Goal: Task Accomplishment & Management: Manage account settings

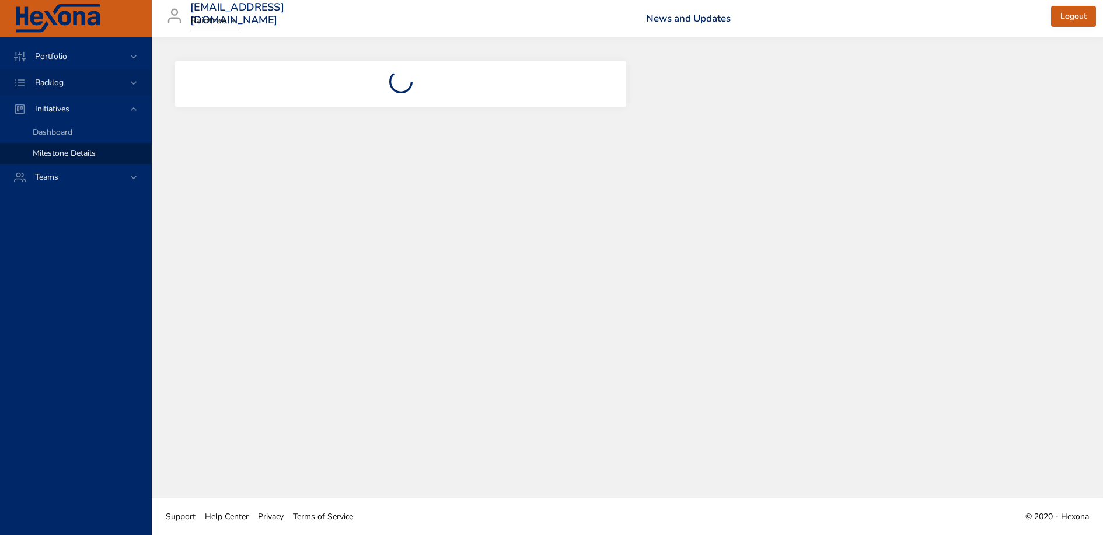
click at [66, 89] on div "Backlog" at bounding box center [75, 82] width 151 height 26
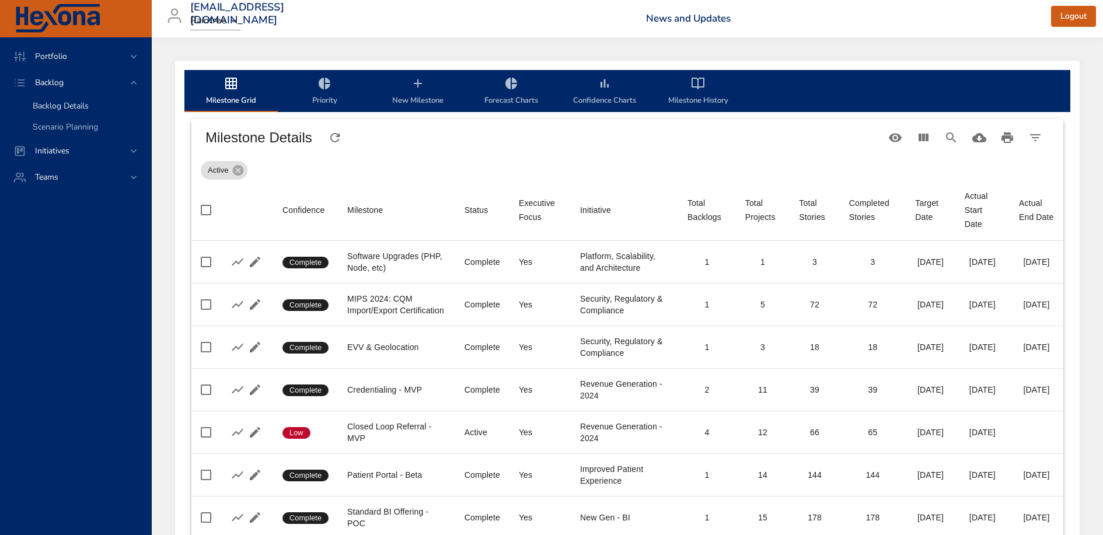
click at [75, 105] on span "Backlog Details" at bounding box center [61, 105] width 56 height 11
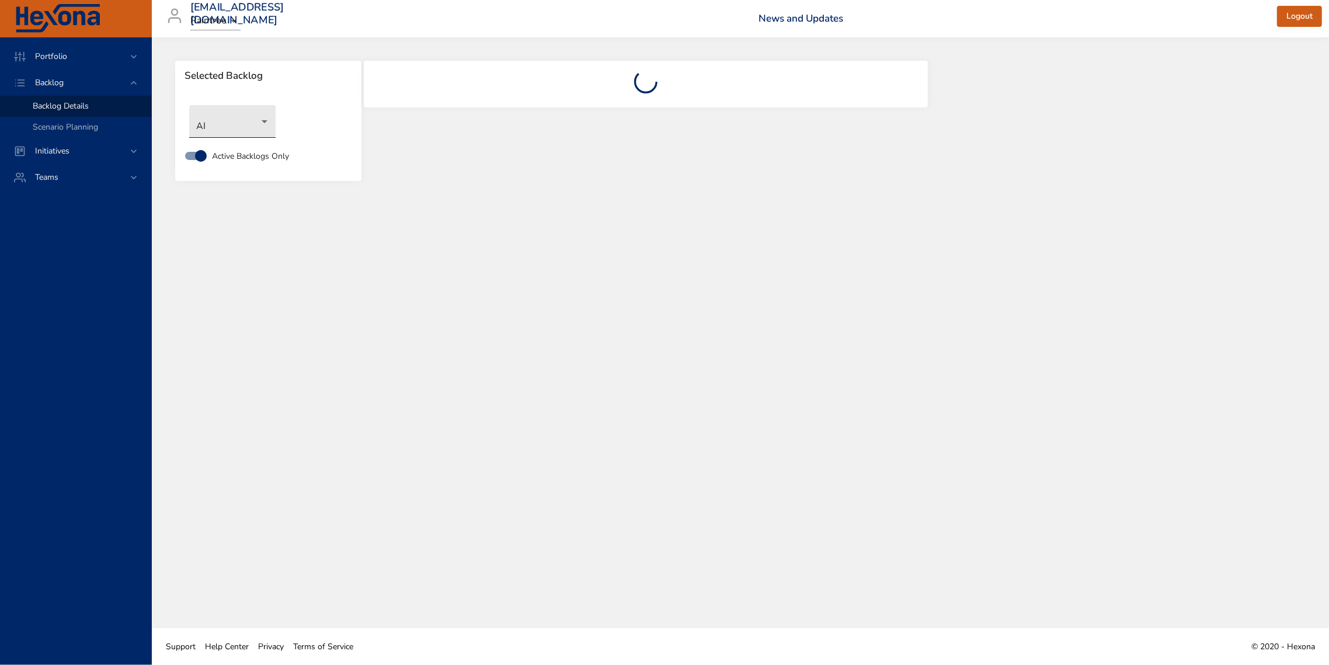
click at [252, 128] on body "Portfolio Backlog Backlog Details Scenario Planning Initiatives Teams [EMAIL_AD…" at bounding box center [664, 332] width 1329 height 665
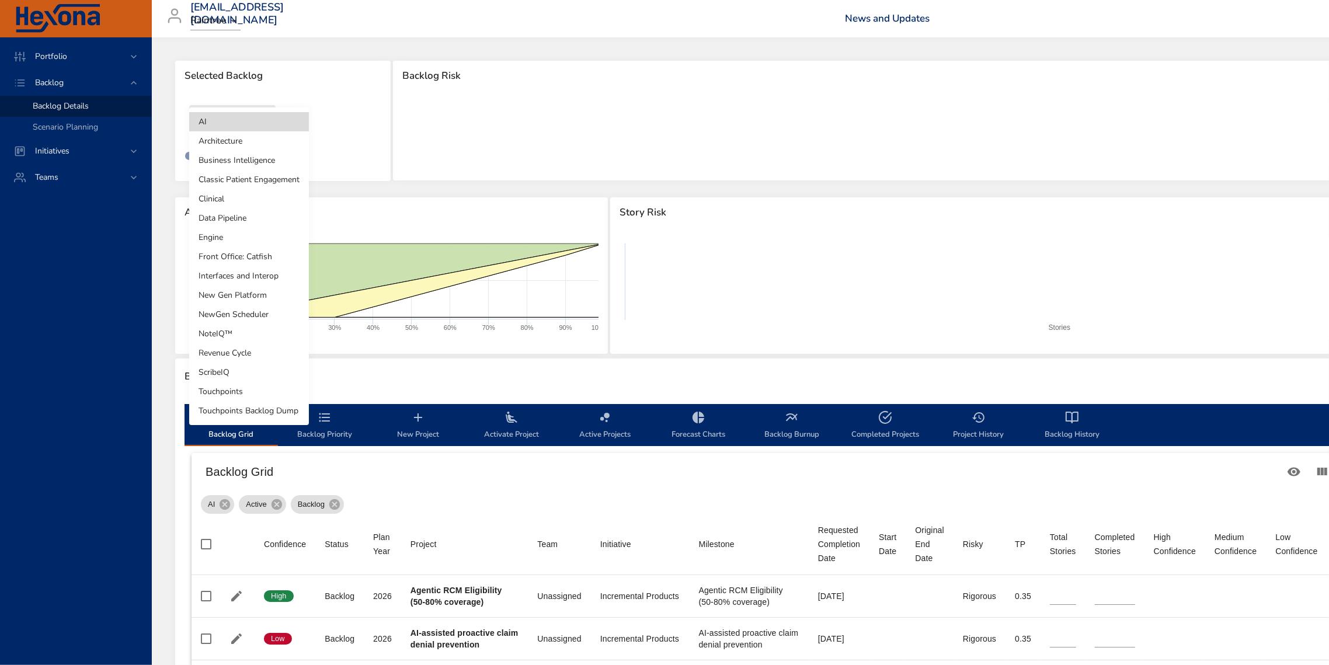
click at [262, 182] on li "Classic Patient Engagement" at bounding box center [249, 179] width 120 height 19
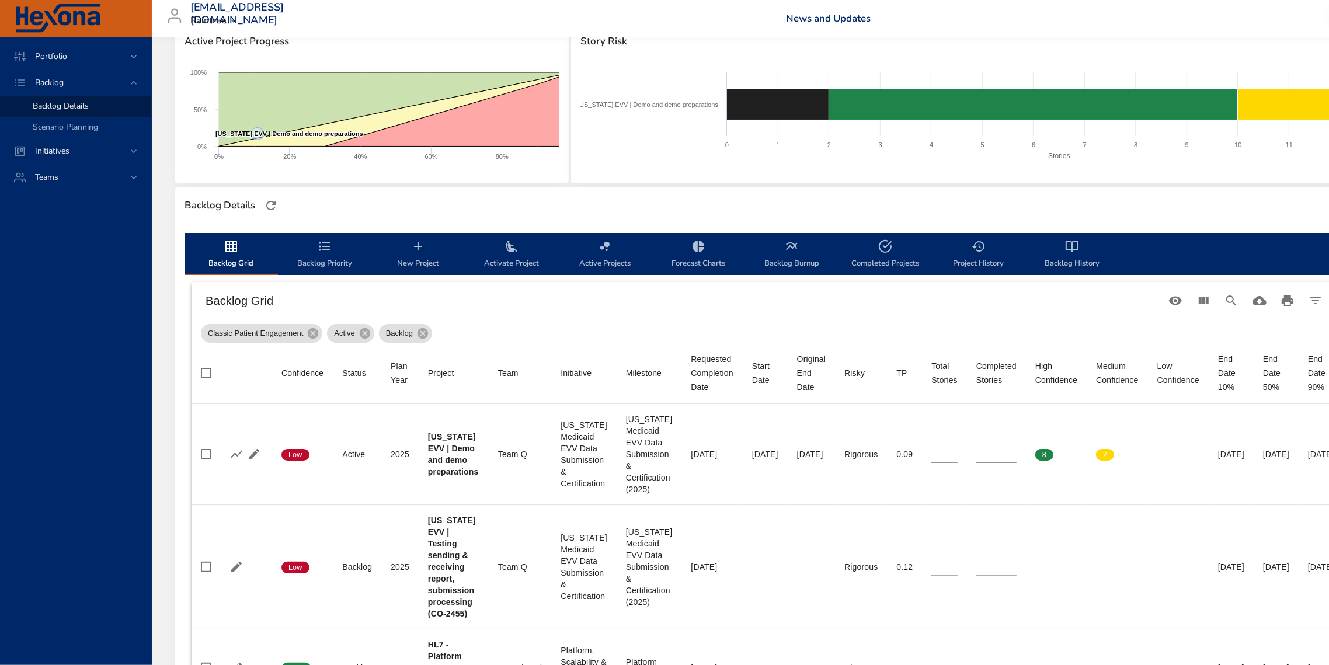
scroll to position [71, 0]
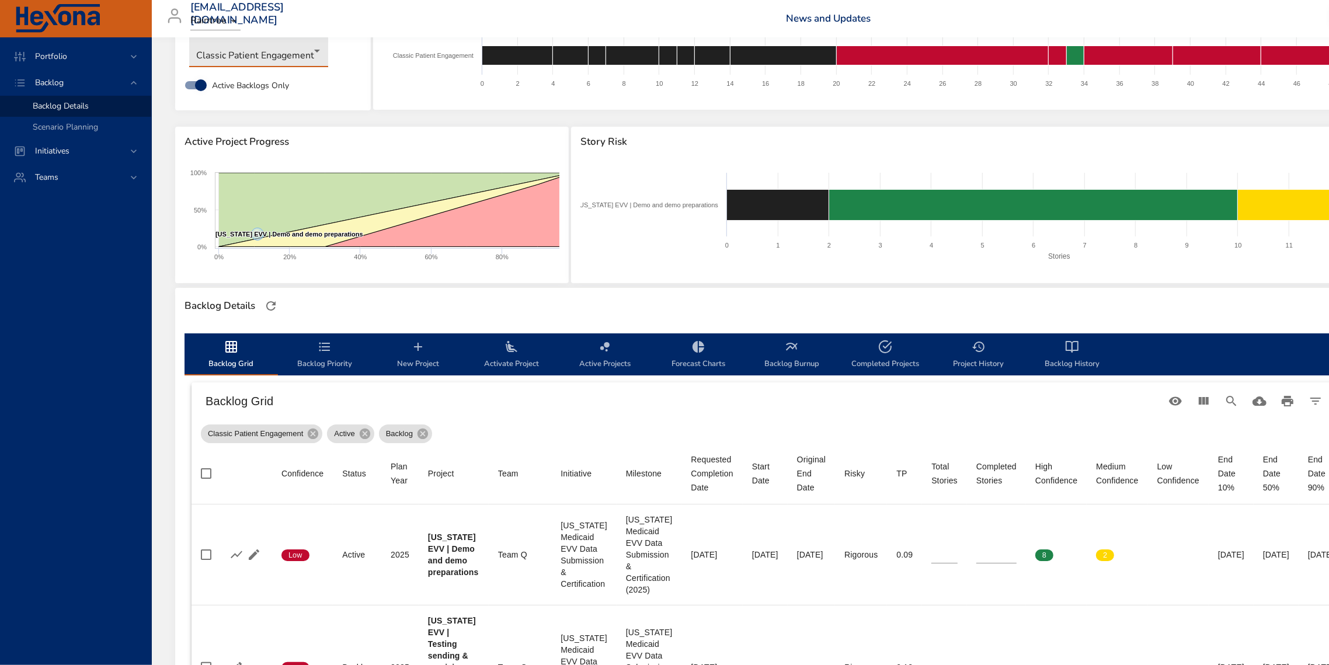
click at [236, 60] on body "Portfolio Backlog Backlog Details Scenario Planning Initiatives Teams [EMAIL_AD…" at bounding box center [664, 261] width 1329 height 665
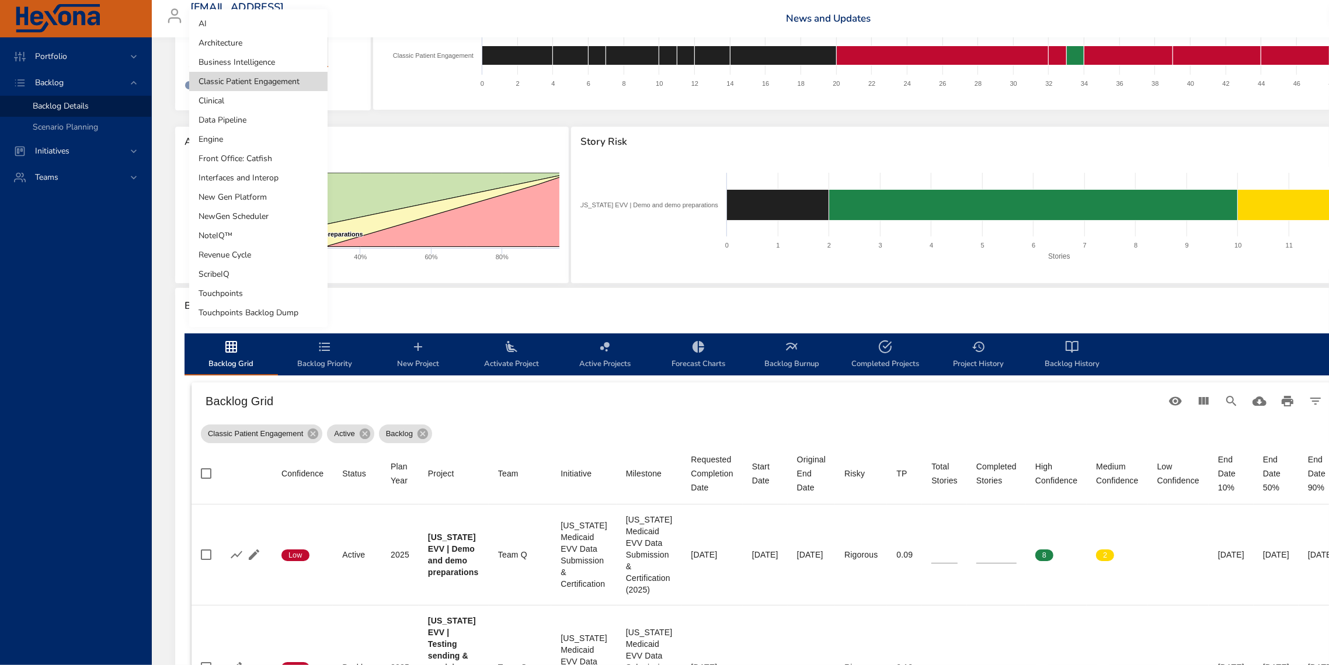
click at [246, 101] on li "Clinical" at bounding box center [258, 100] width 138 height 19
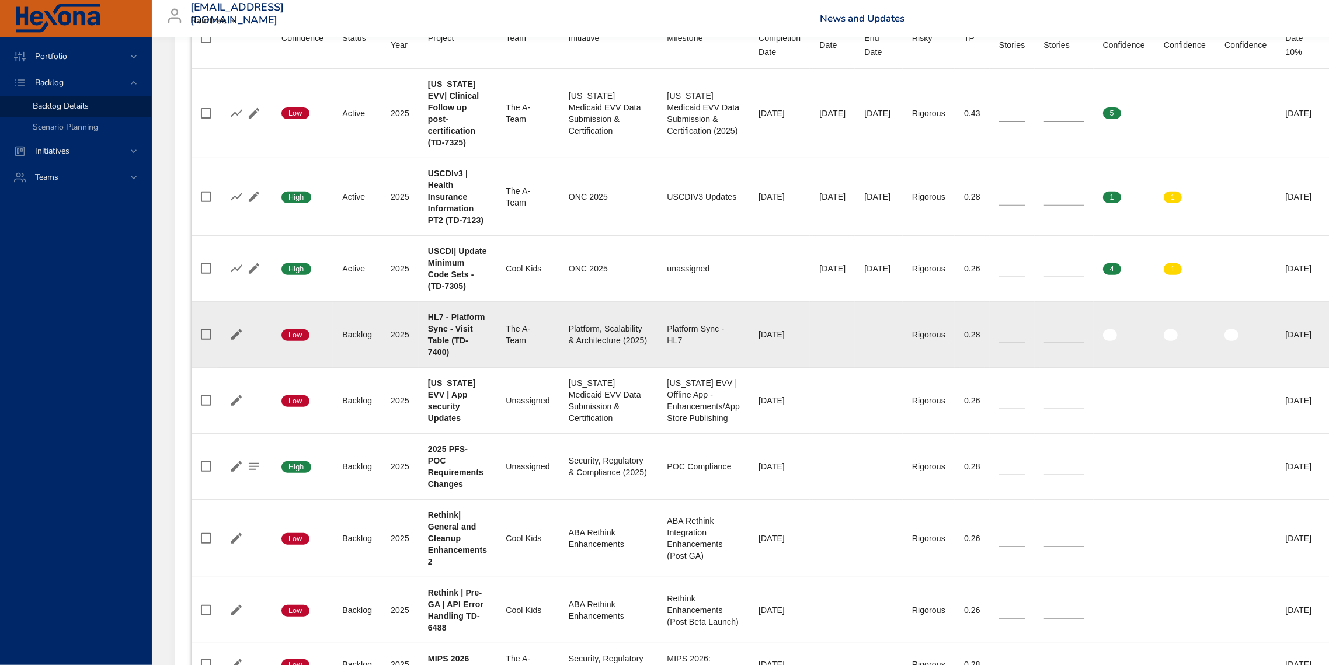
scroll to position [507, 0]
drag, startPoint x: 455, startPoint y: 343, endPoint x: 427, endPoint y: 305, distance: 48.0
click at [427, 305] on td "Project HL7 - Platform Sync - Visit Table (TD-7400)" at bounding box center [458, 334] width 78 height 66
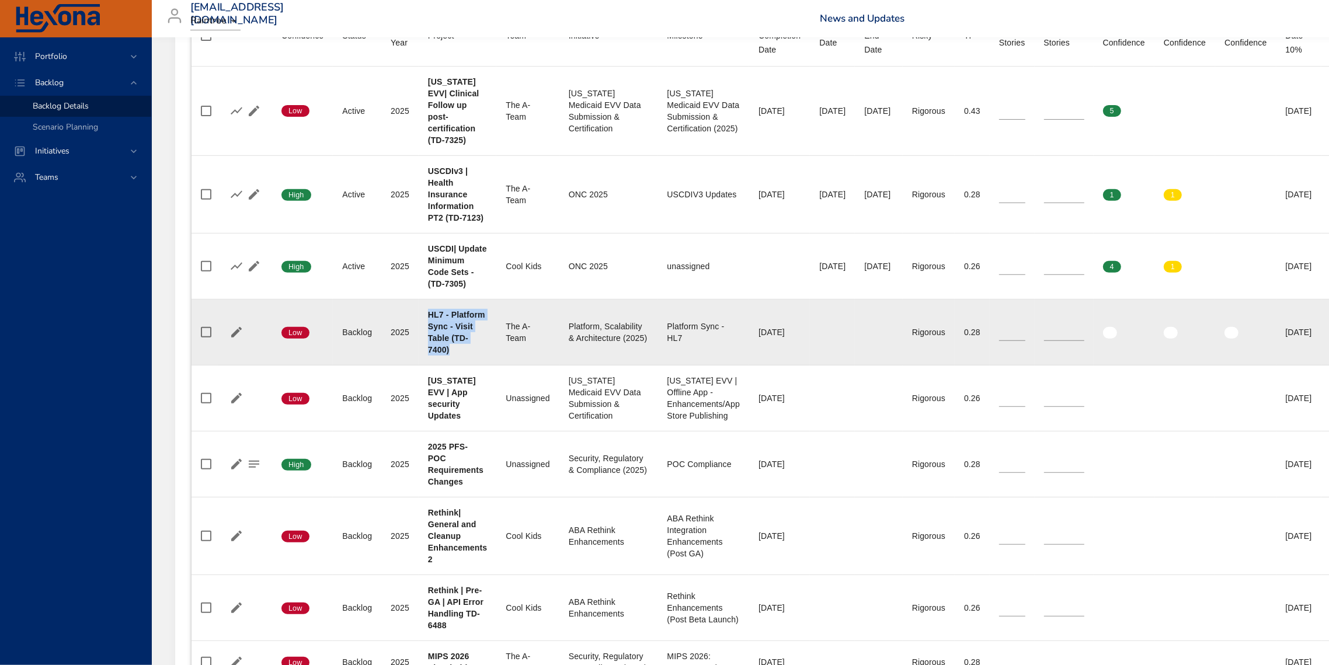
copy b "HL7 - Platform Sync - Visit Table (TD-7400)"
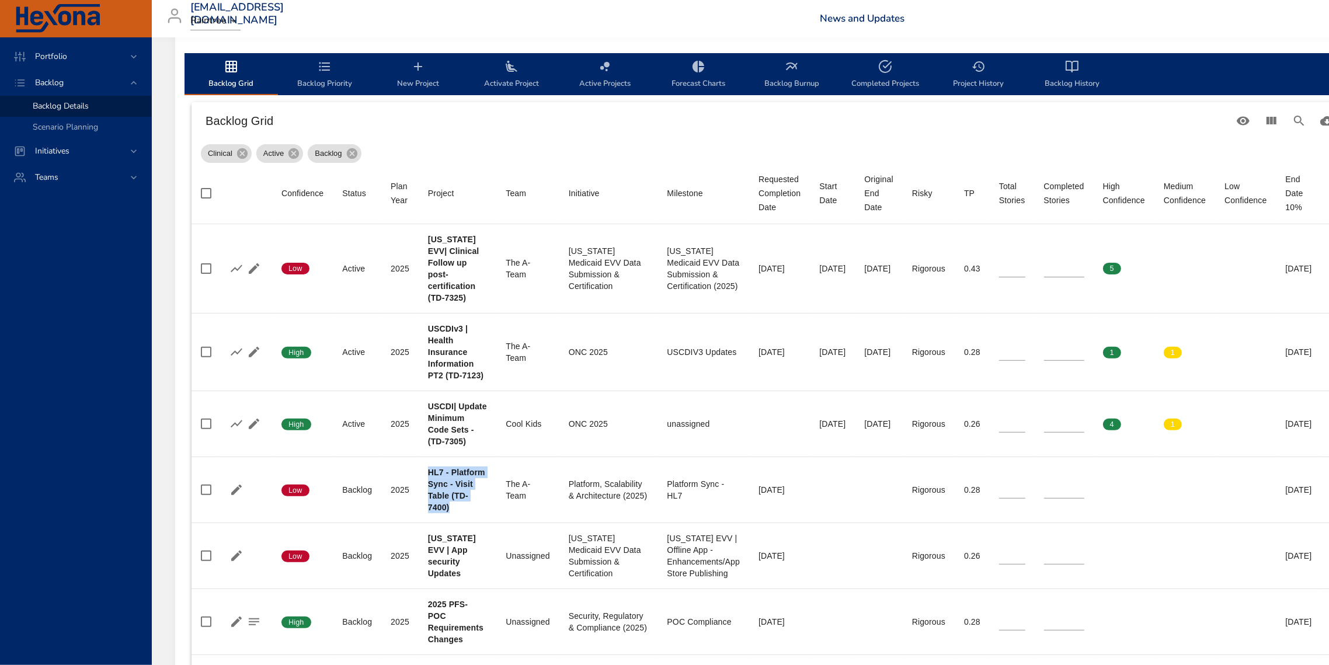
scroll to position [0, 0]
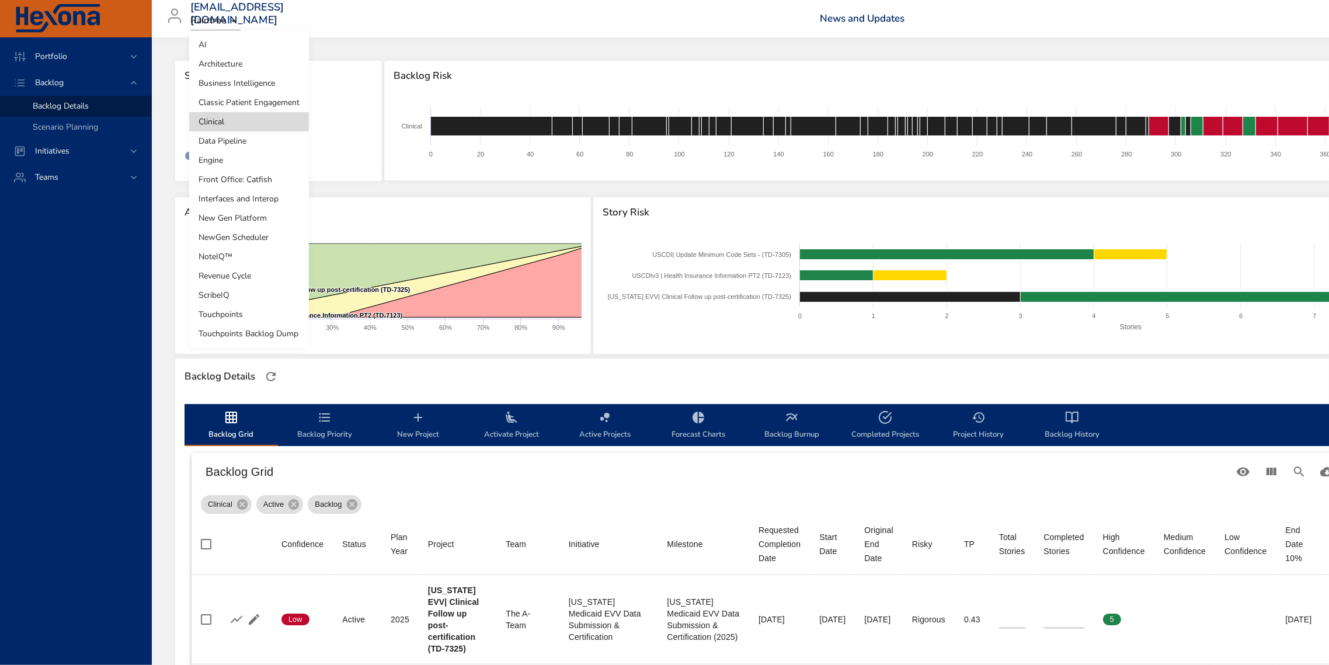
click at [233, 130] on body "Portfolio Backlog Backlog Details Scenario Planning Initiatives Teams [EMAIL_AD…" at bounding box center [664, 332] width 1329 height 665
click at [248, 181] on li "Front Office: Catfish" at bounding box center [249, 179] width 120 height 19
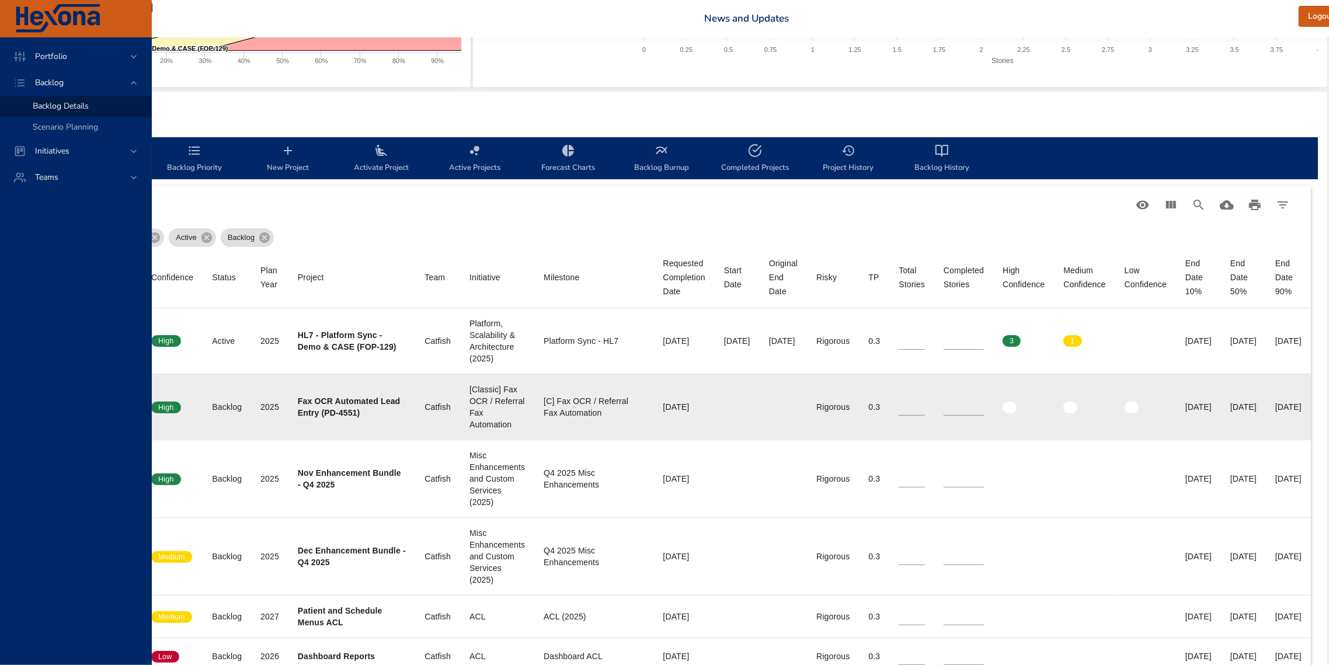
scroll to position [267, 225]
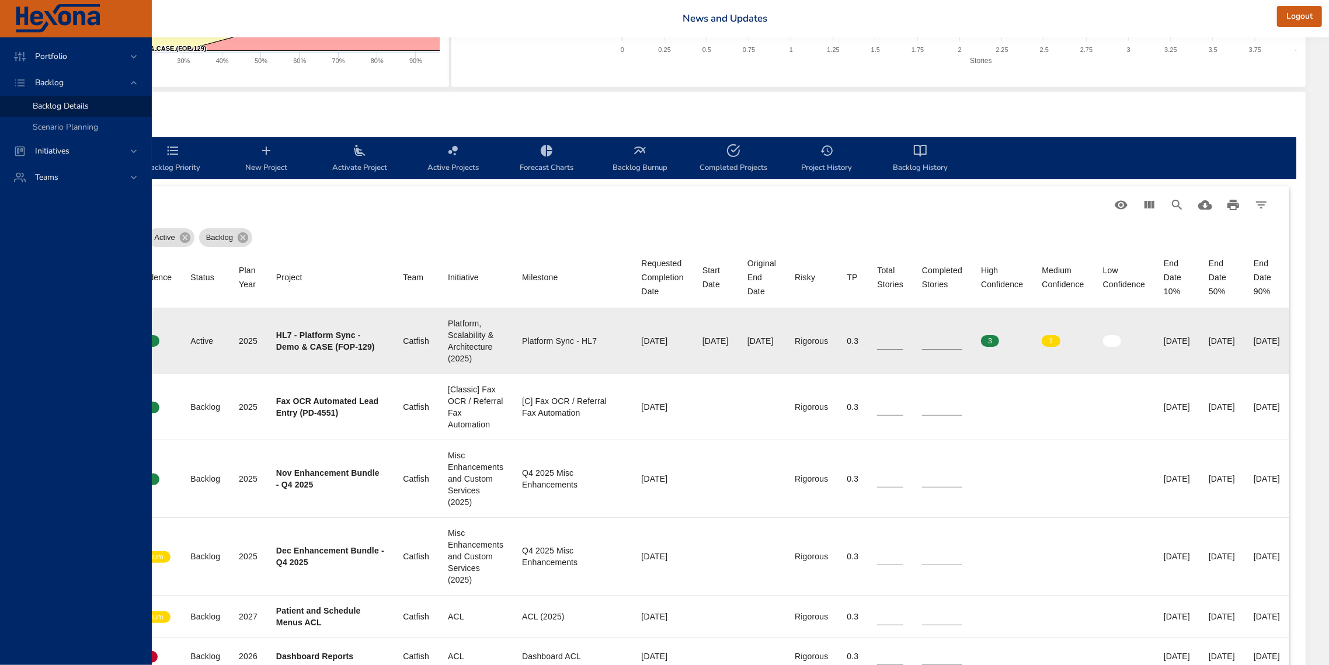
drag, startPoint x: 1222, startPoint y: 341, endPoint x: 1175, endPoint y: 340, distance: 46.7
click at [1103, 340] on td "End Date 50% [DATE]" at bounding box center [1221, 341] width 45 height 66
copy div "[DATE]"
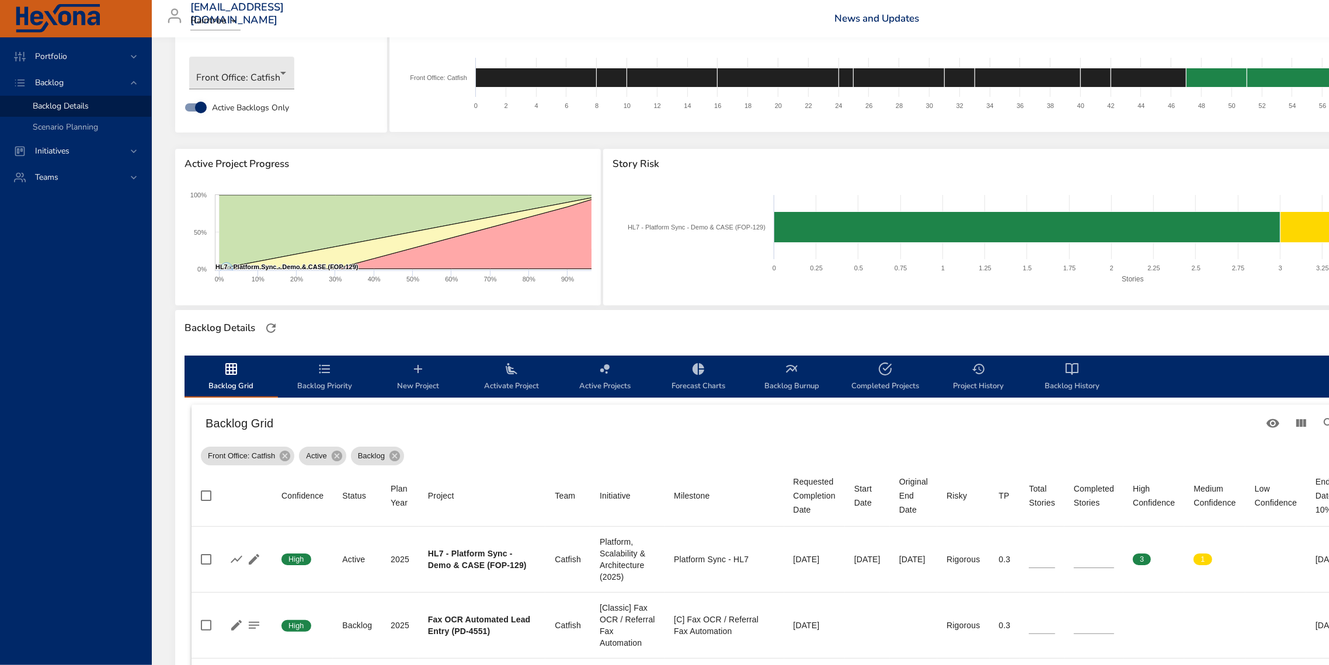
scroll to position [0, 0]
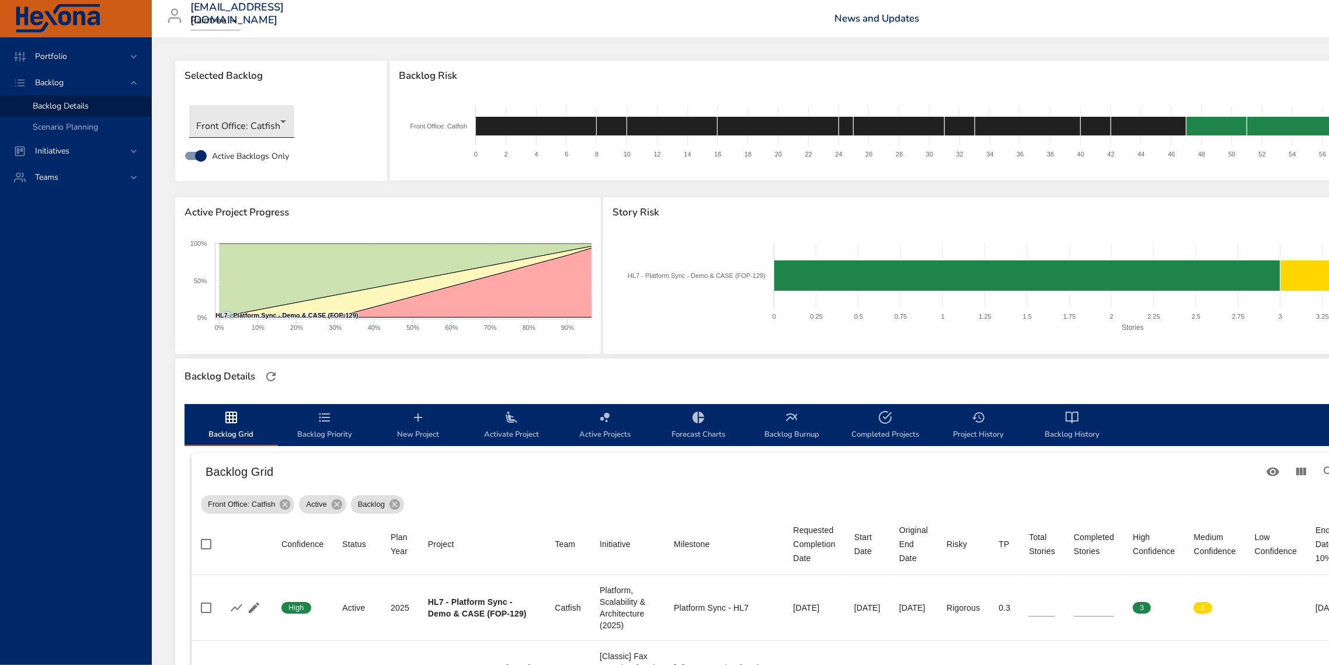
click at [232, 127] on body "Portfolio Backlog Backlog Details Scenario Planning Initiatives Teams [EMAIL_AD…" at bounding box center [664, 332] width 1329 height 665
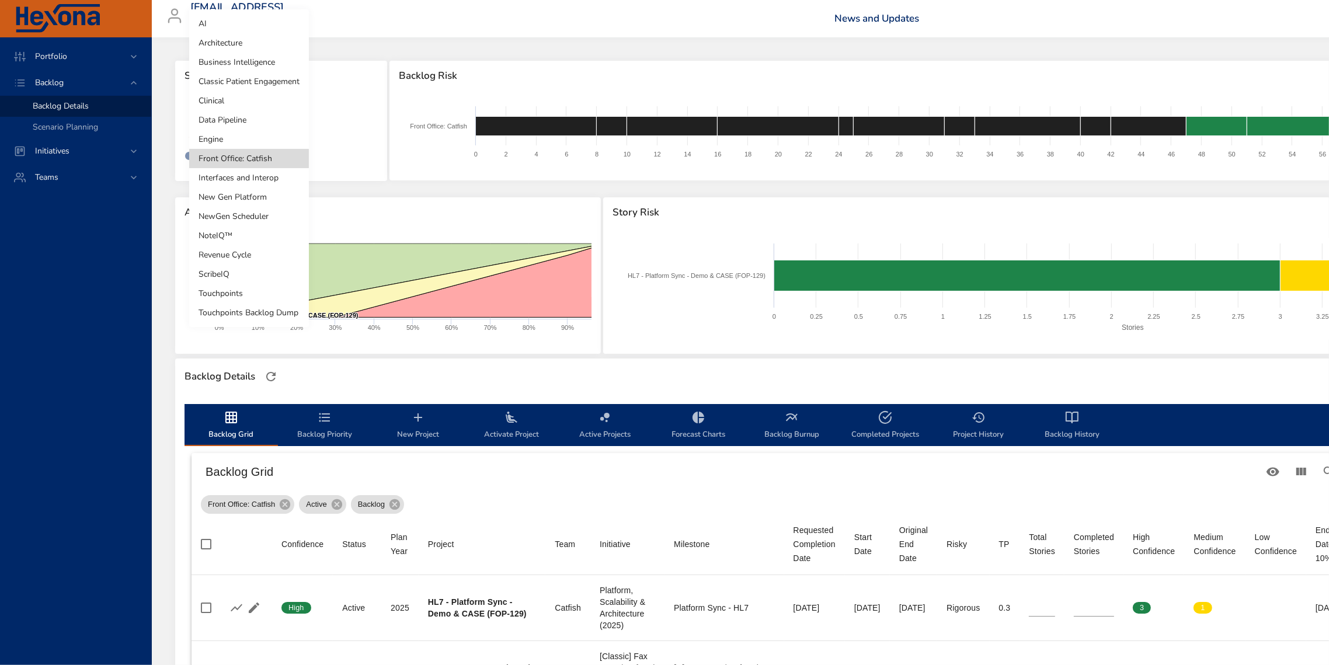
click at [273, 260] on li "Revenue Cycle" at bounding box center [249, 254] width 120 height 19
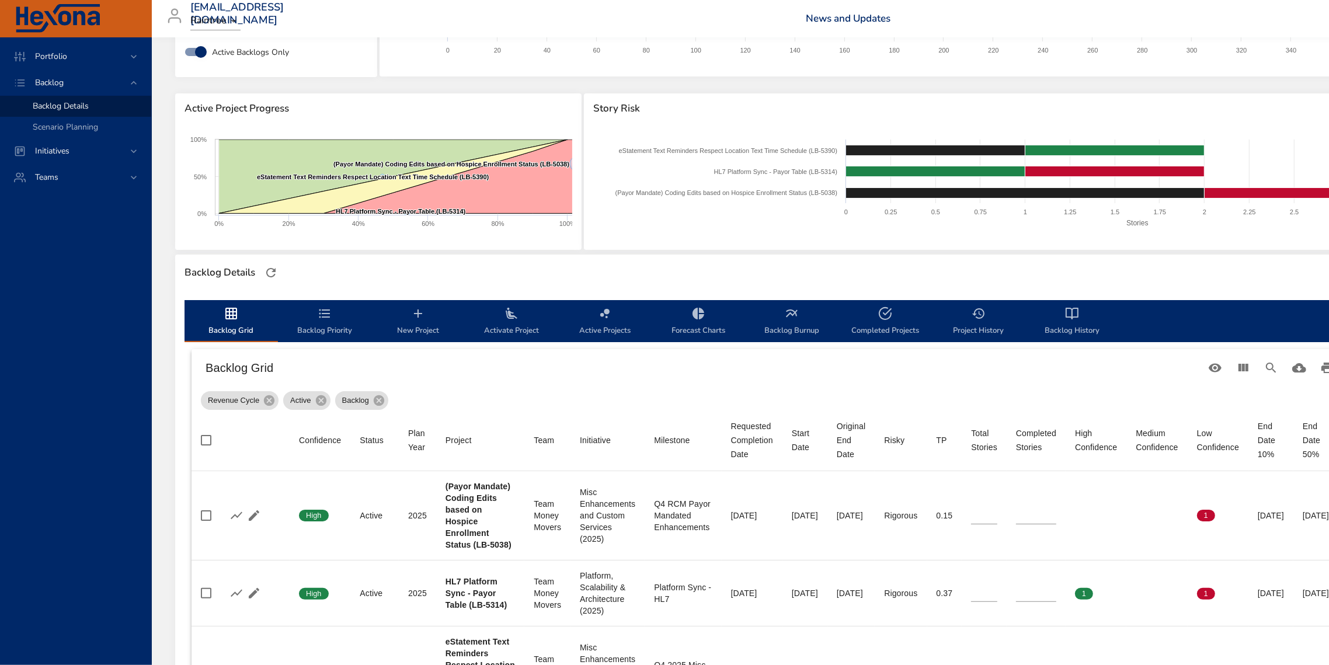
scroll to position [217, 0]
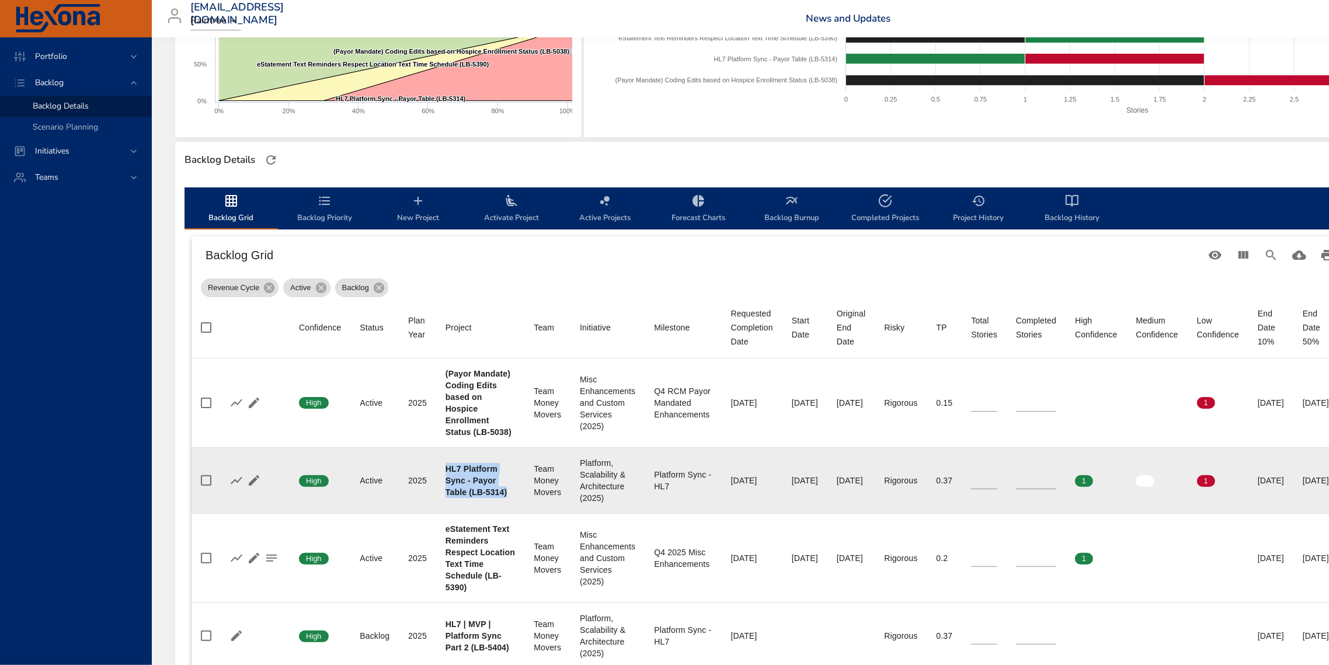
drag, startPoint x: 507, startPoint y: 519, endPoint x: 448, endPoint y: 482, distance: 69.5
click at [448, 482] on td "Project HL7 Platform Sync - Payor Table (LB-5314)" at bounding box center [480, 480] width 88 height 66
copy b "HL7 Platform Sync - Payor Table (LB-5314)"
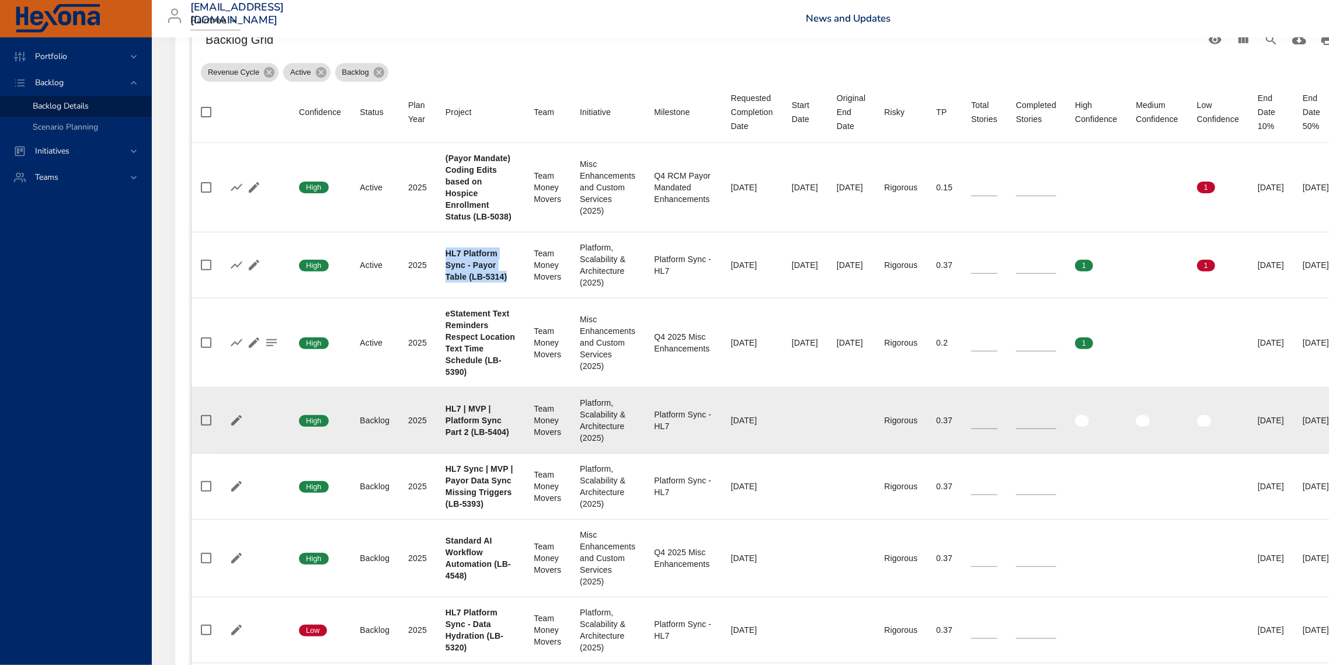
scroll to position [435, 0]
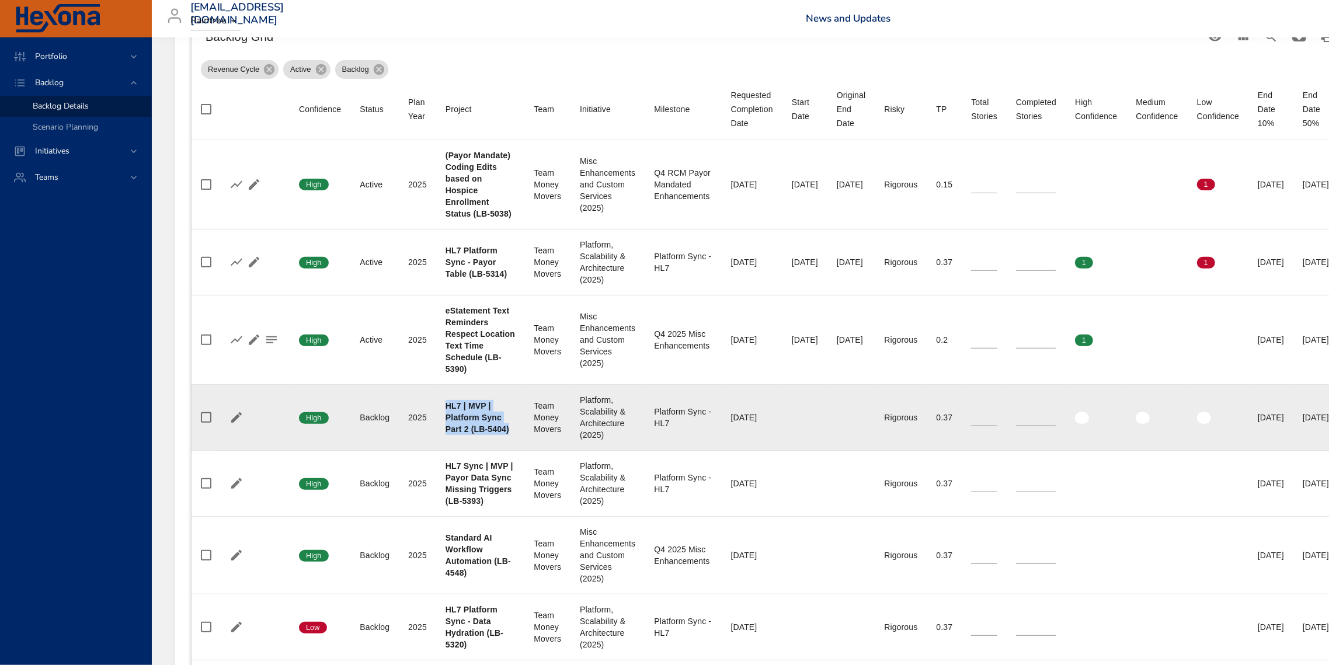
drag, startPoint x: 485, startPoint y: 468, endPoint x: 457, endPoint y: 440, distance: 39.6
click at [444, 435] on td "Project HL7 | MVP | Platform Sync Part 2 (LB-5404)" at bounding box center [480, 418] width 88 height 66
copy b "HL7 | MVP | Platform Sync Part 2 (LB-5404)"
click at [468, 434] on b "HL7 | MVP | Platform Sync Part 2 (LB-5404)" at bounding box center [477, 417] width 64 height 33
click at [235, 423] on icon "button" at bounding box center [236, 417] width 11 height 11
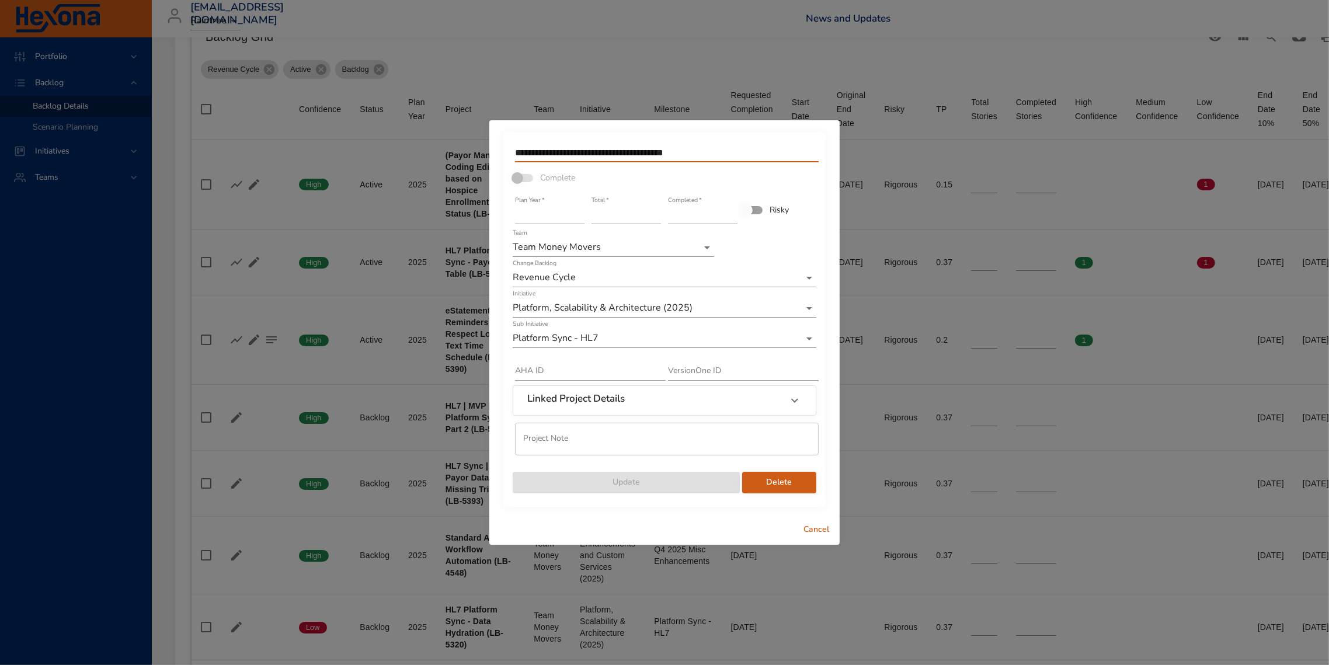
click at [709, 150] on input "**********" at bounding box center [667, 153] width 304 height 19
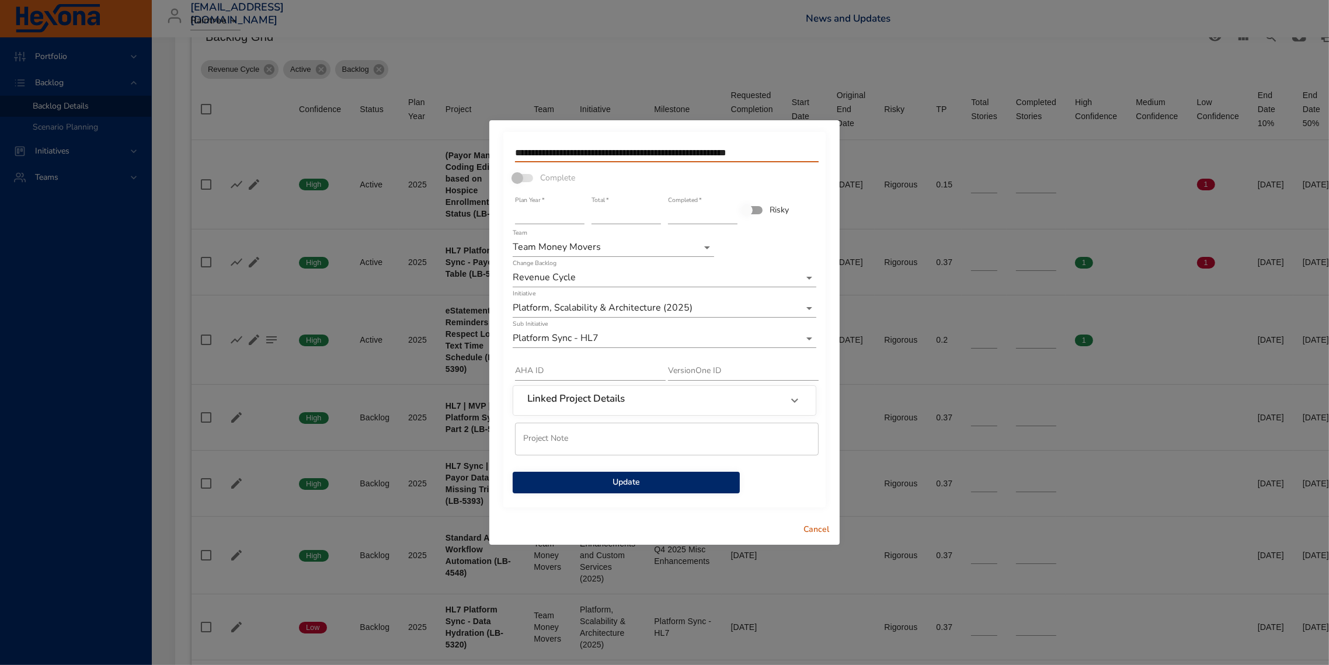
type input "**********"
click at [608, 480] on span "Update" at bounding box center [626, 482] width 208 height 15
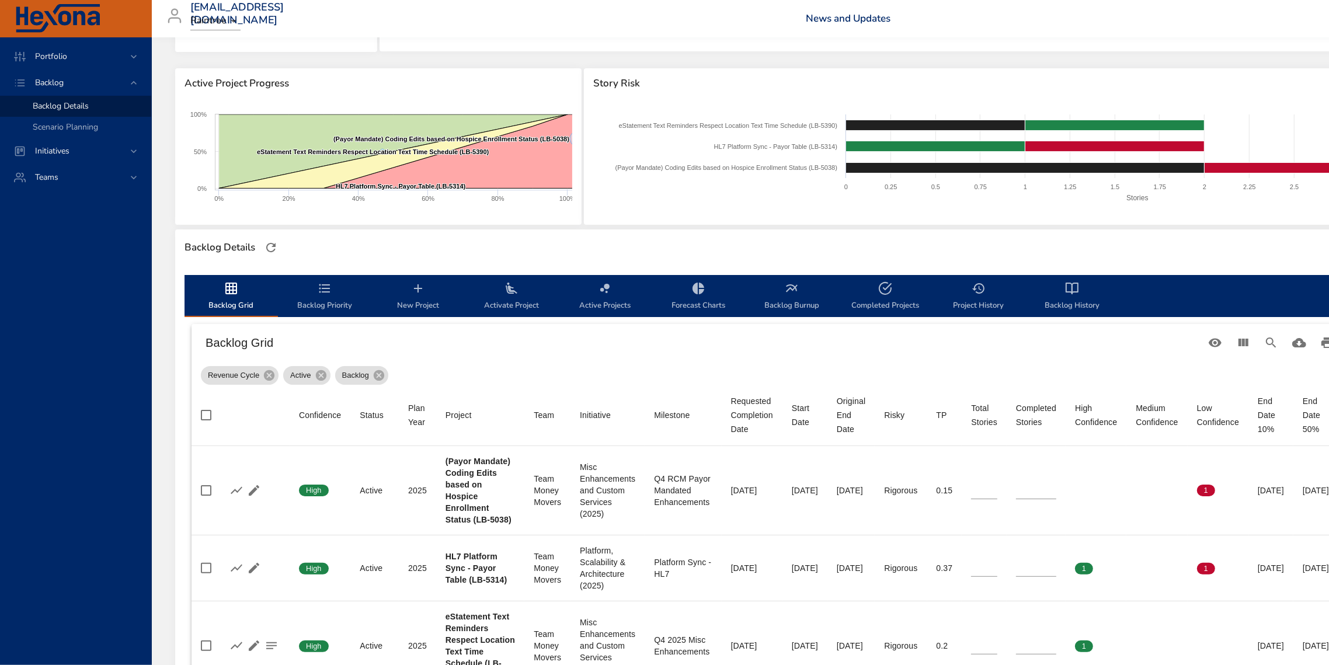
scroll to position [0, 0]
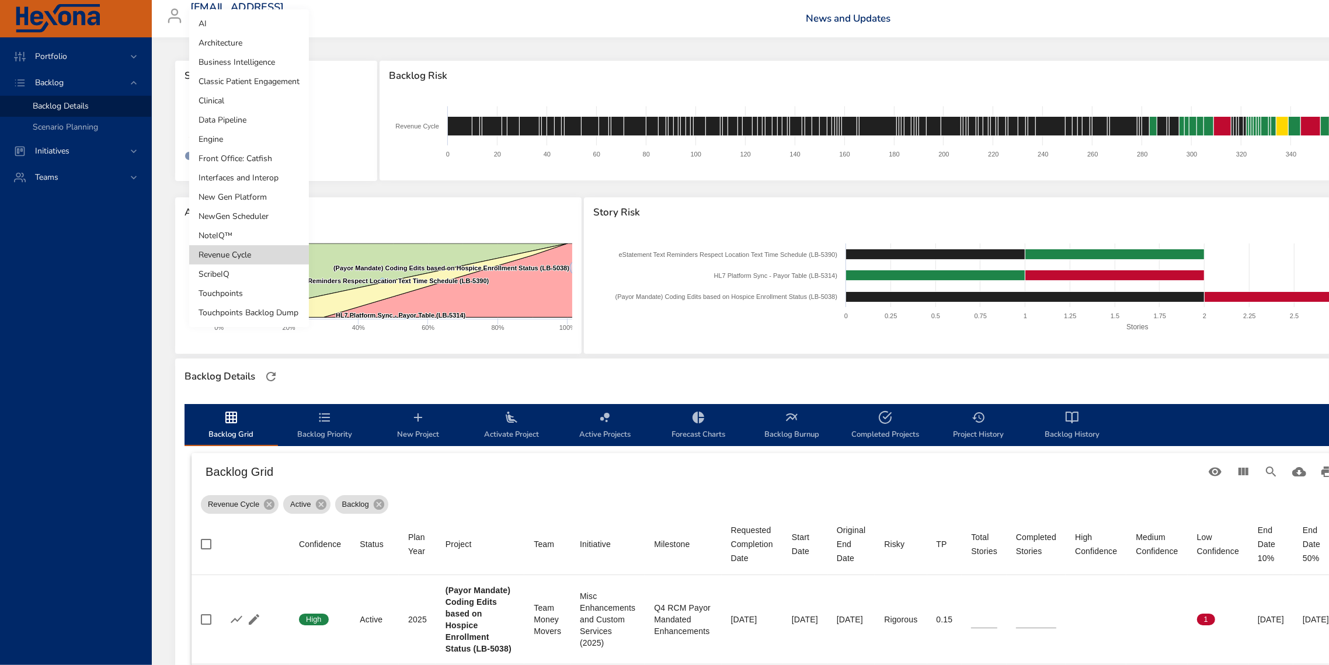
click at [251, 127] on body "Portfolio Backlog Backlog Details Scenario Planning Initiatives Teams [EMAIL_AD…" at bounding box center [664, 332] width 1329 height 665
click at [569, 491] on div at bounding box center [664, 332] width 1329 height 665
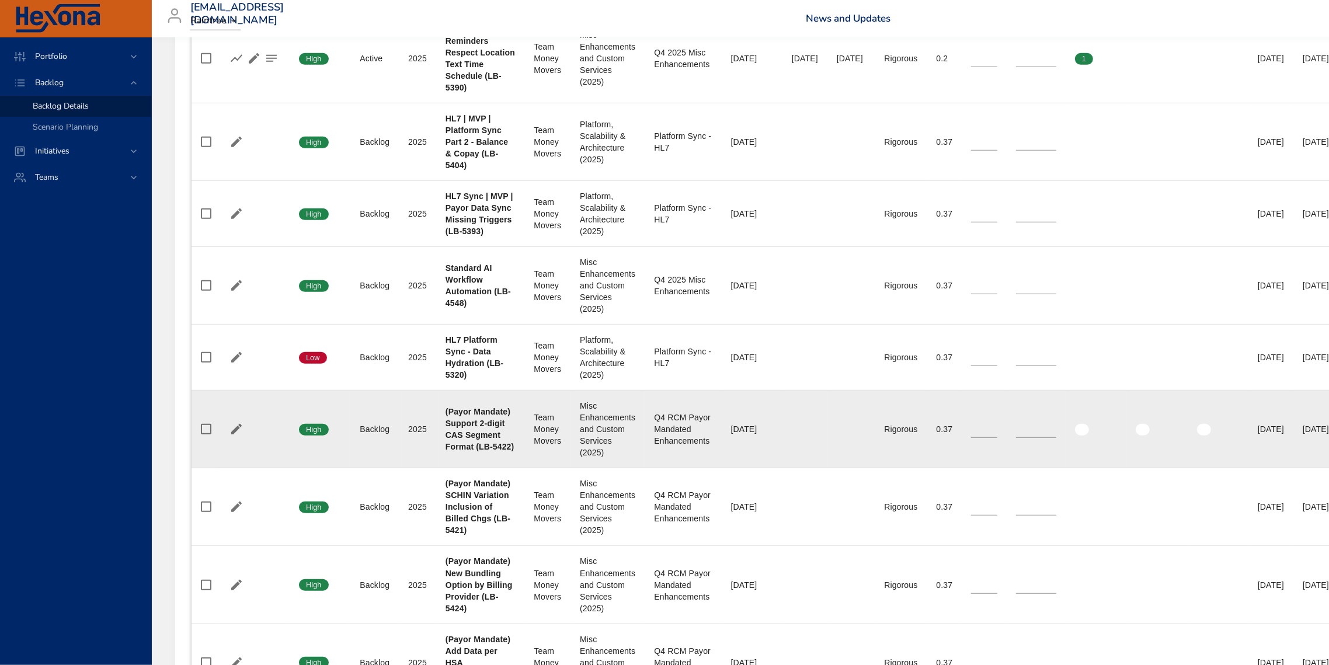
scroll to position [721, 0]
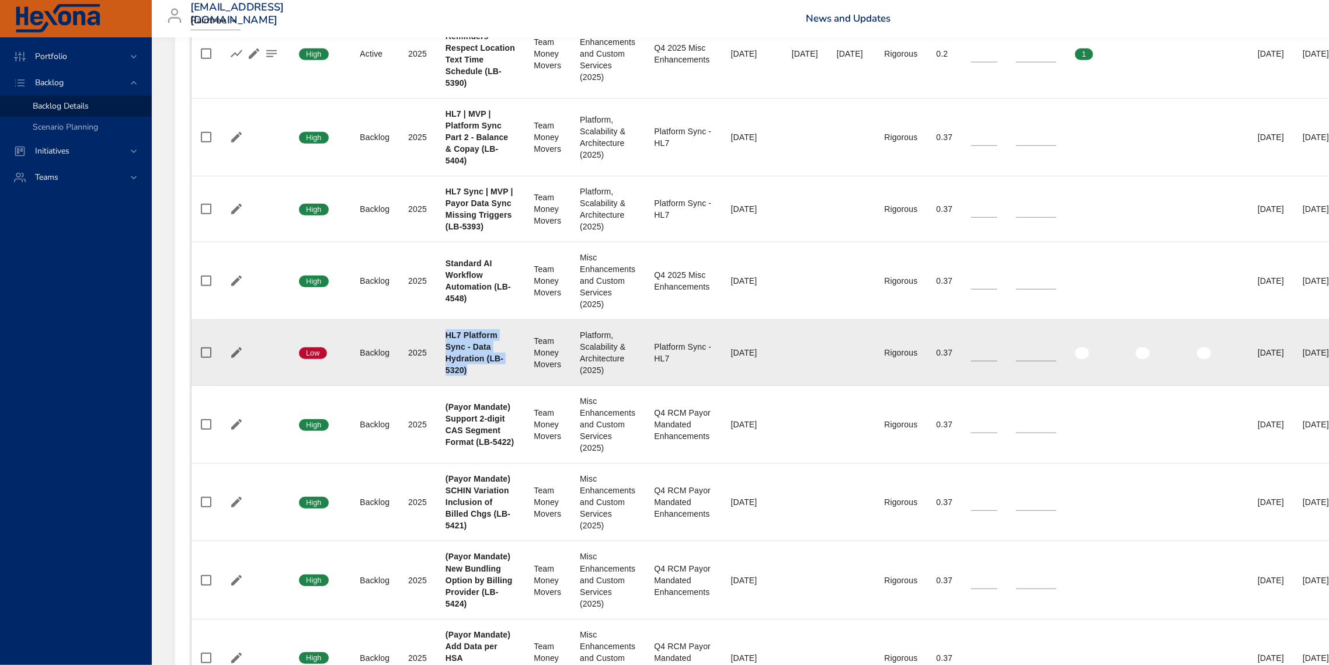
drag, startPoint x: 478, startPoint y: 443, endPoint x: 463, endPoint y: 404, distance: 42.0
click at [445, 376] on div "HL7 Platform Sync - Data Hydration (LB-5320)" at bounding box center [479, 352] width 69 height 47
copy b "HL7 Platform Sync - Data Hydration (LB-5320)"
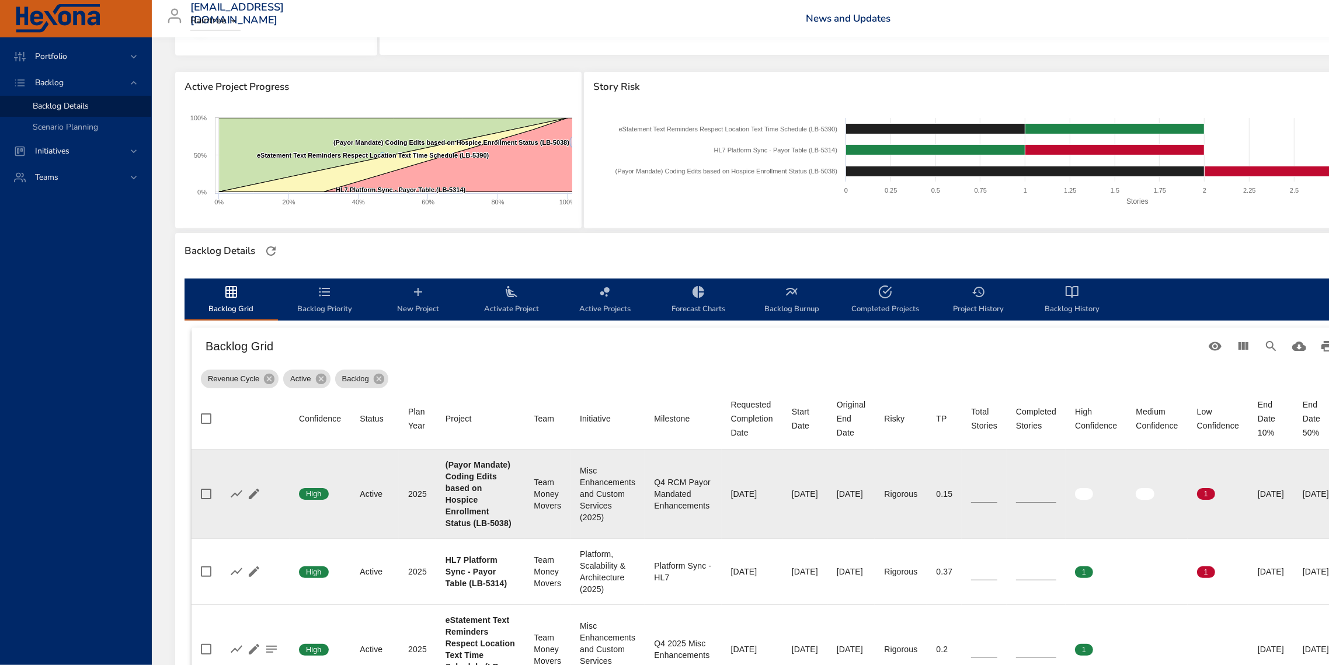
scroll to position [0, 0]
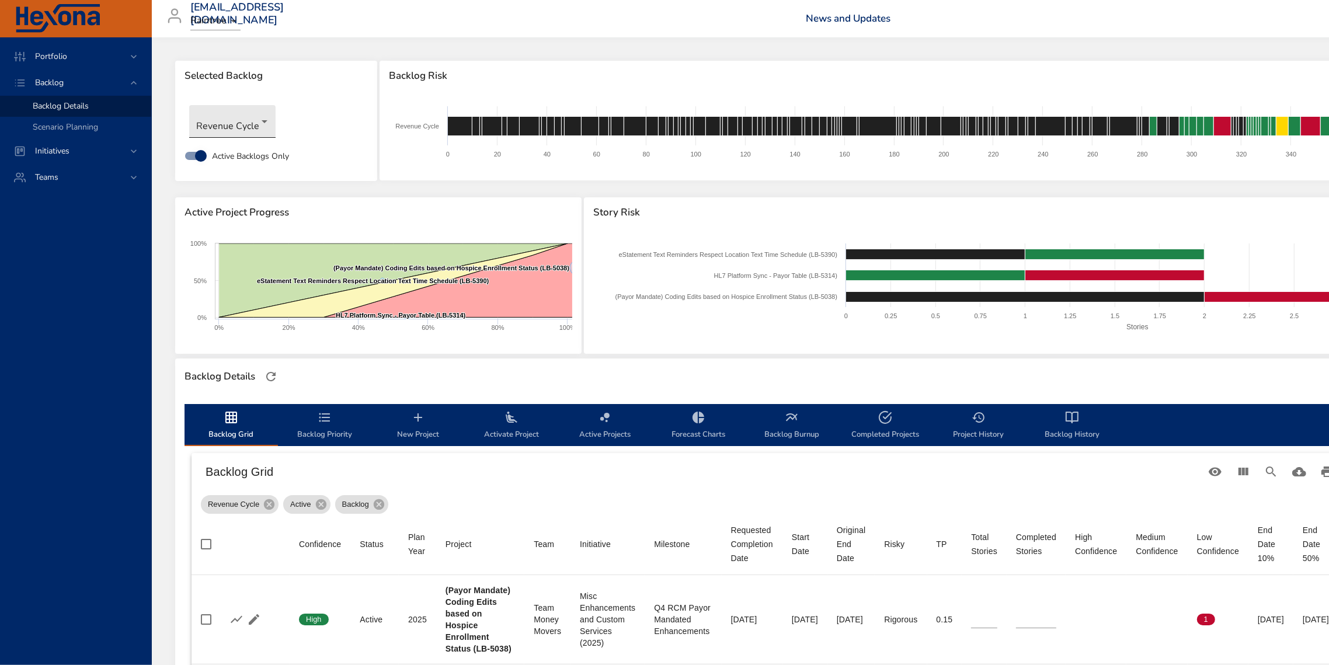
click at [238, 119] on body "Portfolio Backlog Backlog Details Scenario Planning Initiatives Teams [EMAIL_AD…" at bounding box center [664, 332] width 1329 height 665
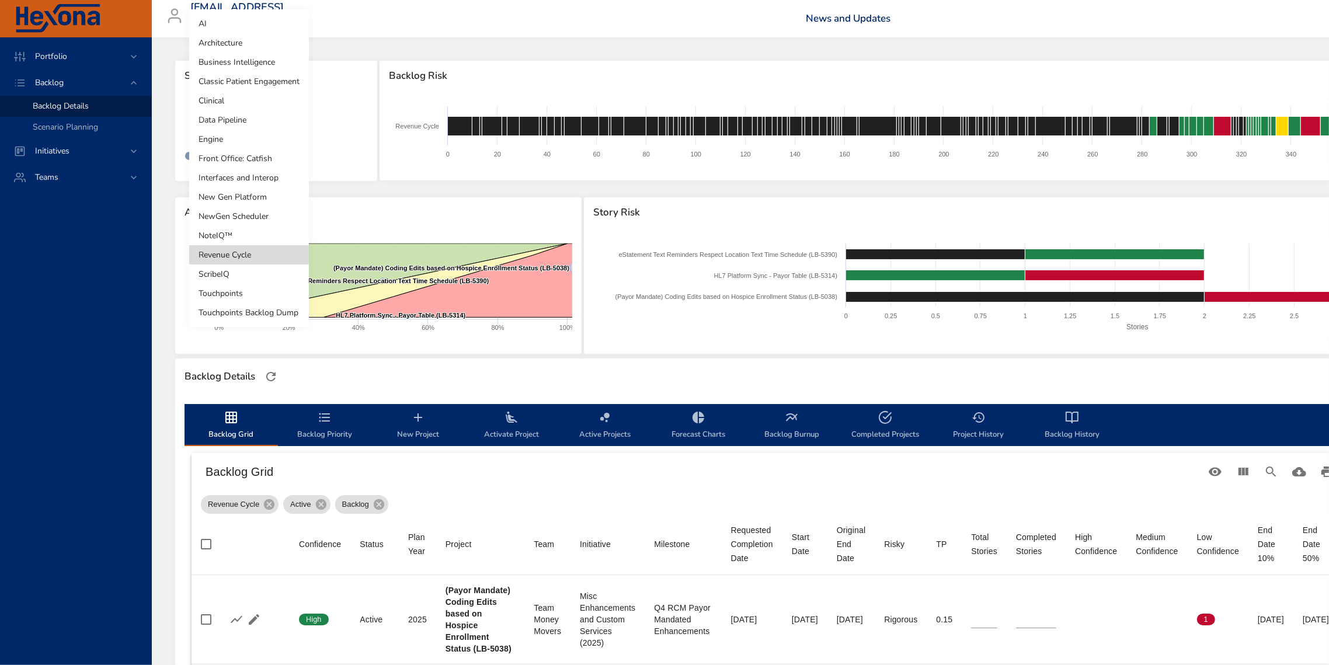
click at [242, 144] on li "Engine" at bounding box center [249, 139] width 120 height 19
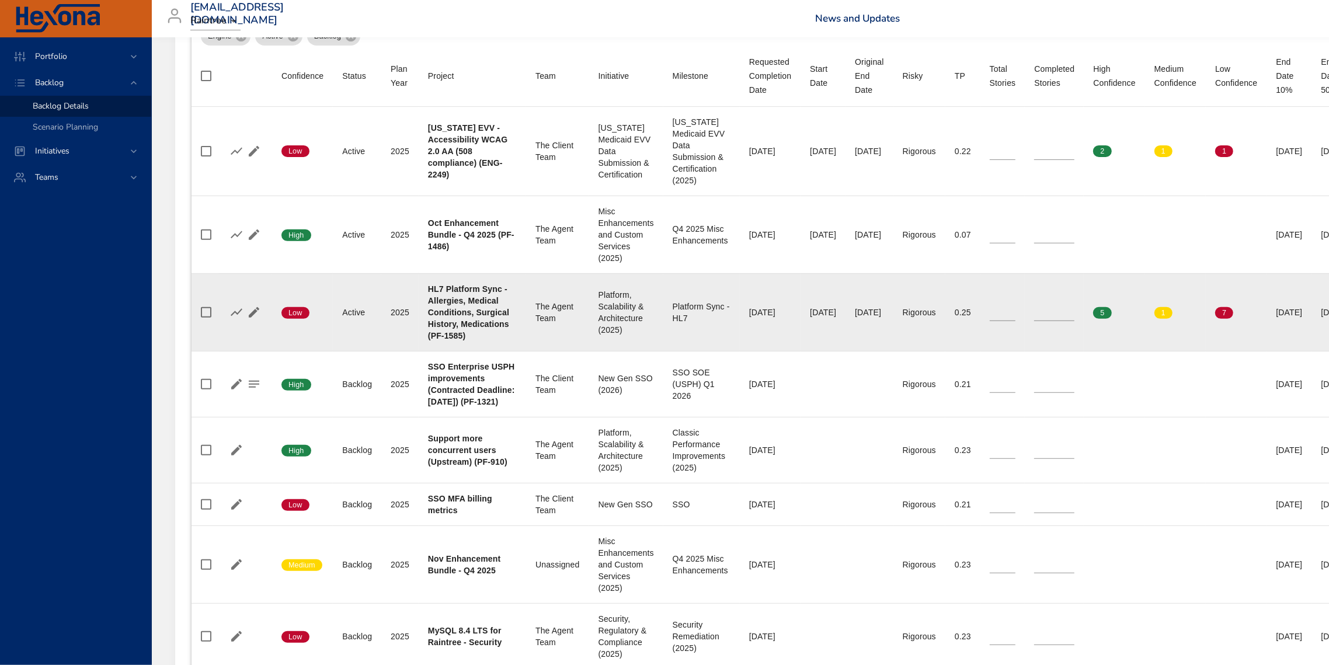
scroll to position [468, 155]
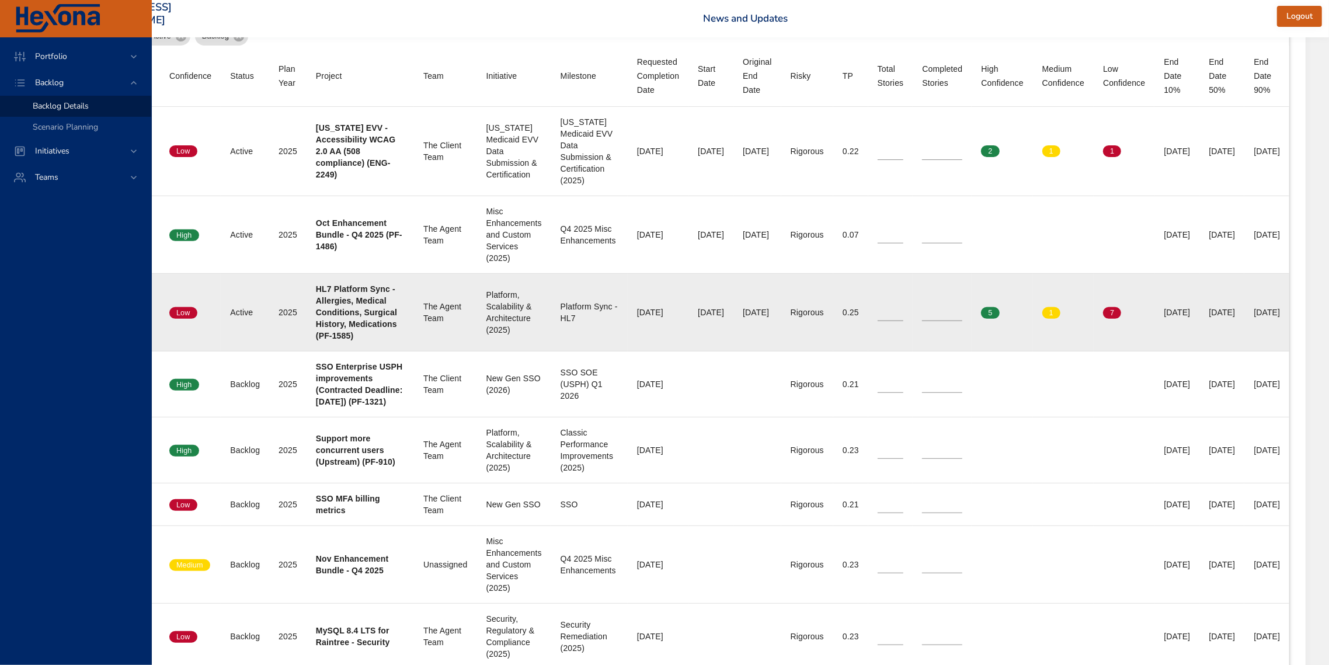
drag, startPoint x: 1220, startPoint y: 335, endPoint x: 1178, endPoint y: 335, distance: 42.0
click at [1103, 335] on td "End Date 50% [DATE]" at bounding box center [1221, 312] width 45 height 78
copy div "[DATE]"
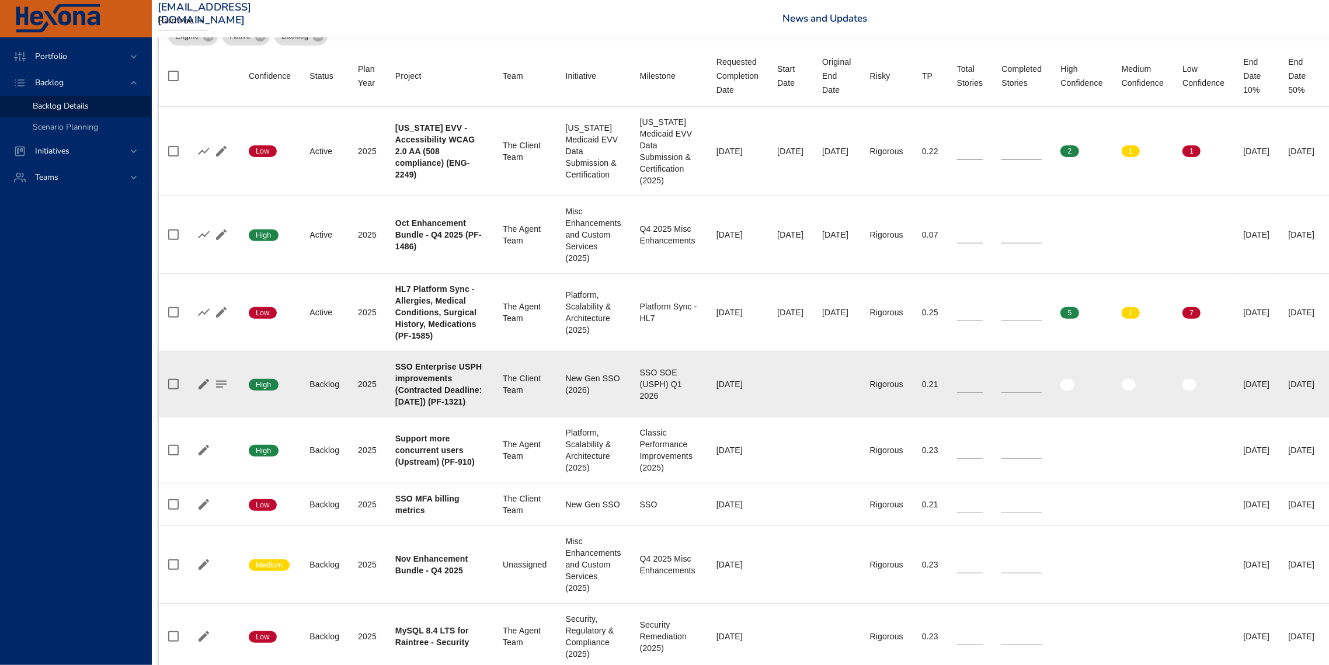
scroll to position [468, 0]
